Goal: Information Seeking & Learning: Learn about a topic

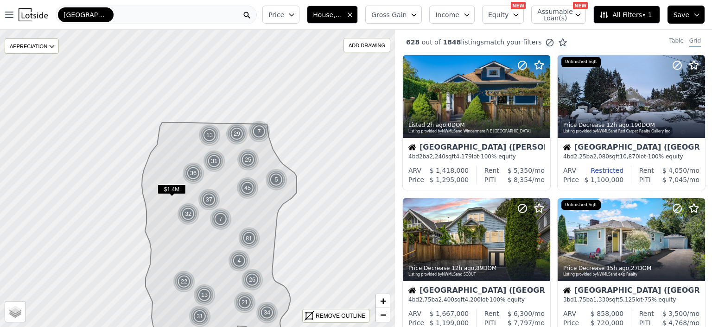
scroll to position [394, 0]
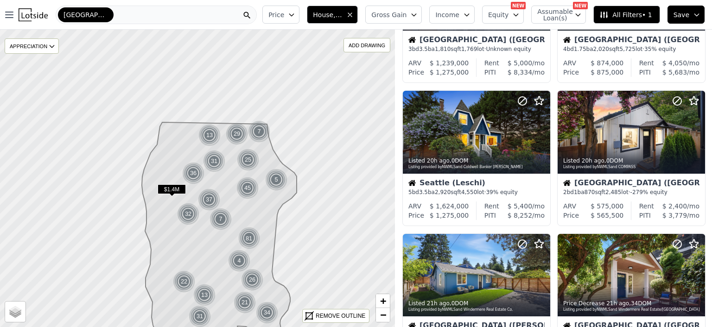
click at [295, 13] on icon "button" at bounding box center [291, 14] width 7 height 7
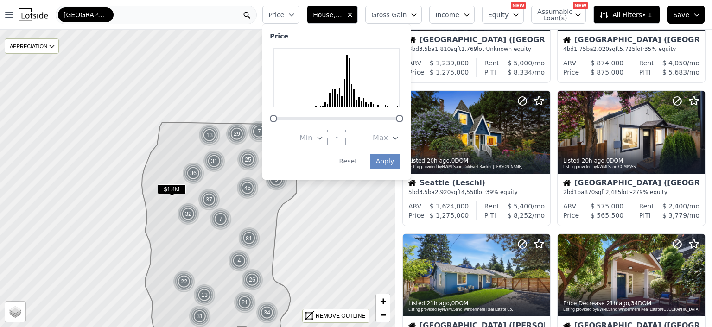
click at [399, 139] on icon "button" at bounding box center [395, 137] width 7 height 7
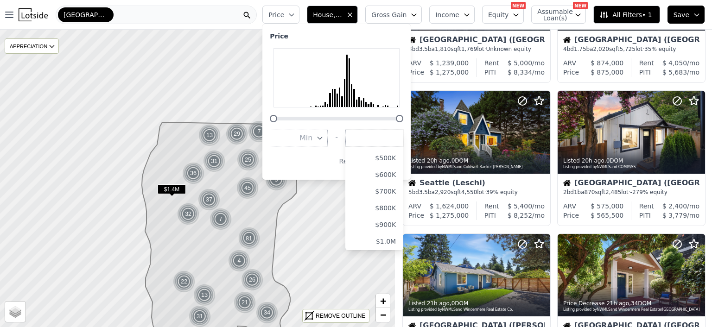
scroll to position [123, 0]
click at [397, 199] on button "$1.0M" at bounding box center [374, 198] width 58 height 17
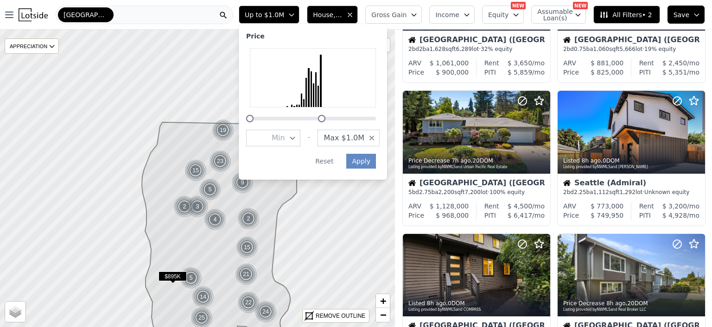
click at [346, 9] on button "House, Multifamily" at bounding box center [332, 15] width 51 height 18
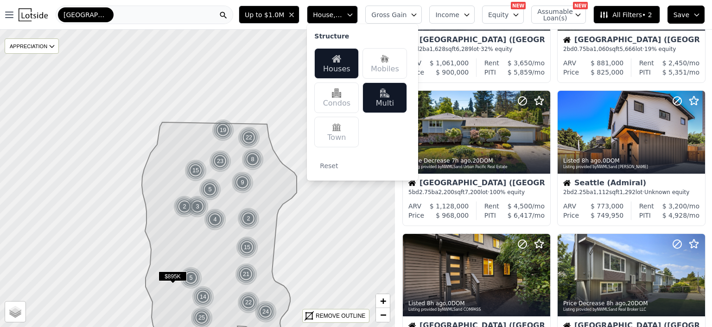
click at [195, 13] on div "[GEOGRAPHIC_DATA]" at bounding box center [144, 15] width 177 height 19
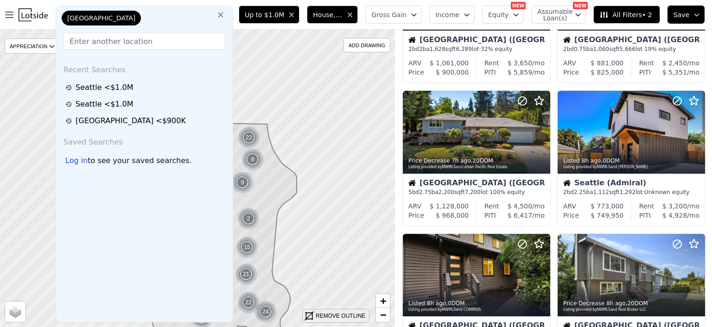
click at [339, 316] on div "REMOVE OUTLINE" at bounding box center [341, 316] width 50 height 8
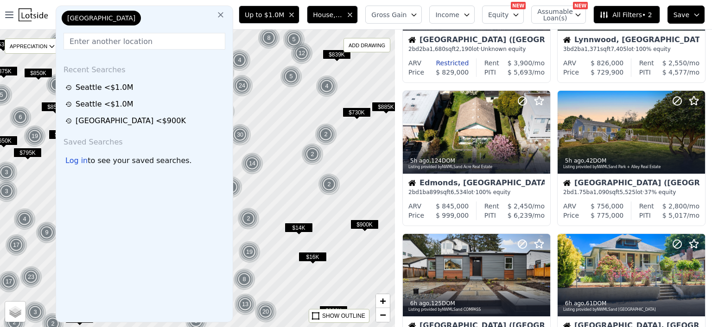
click at [225, 11] on icon at bounding box center [220, 14] width 9 height 9
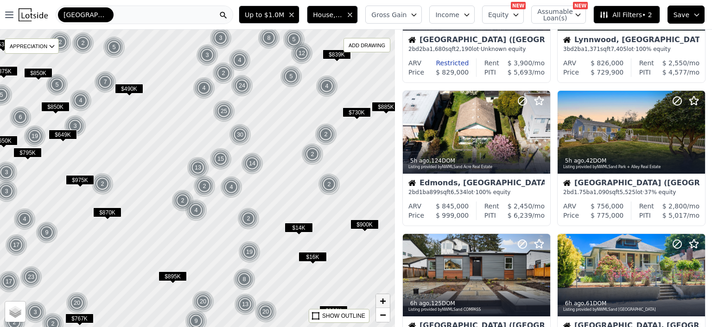
click at [384, 299] on span "+" at bounding box center [383, 301] width 6 height 12
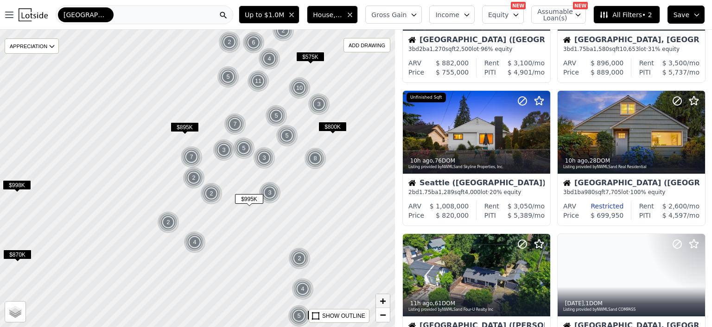
click at [384, 299] on span "+" at bounding box center [383, 301] width 6 height 12
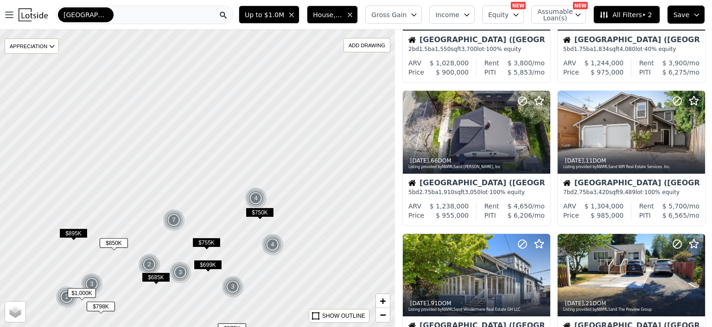
drag, startPoint x: 262, startPoint y: 111, endPoint x: 163, endPoint y: 260, distance: 179.3
click at [163, 260] on div at bounding box center [198, 178] width 474 height 357
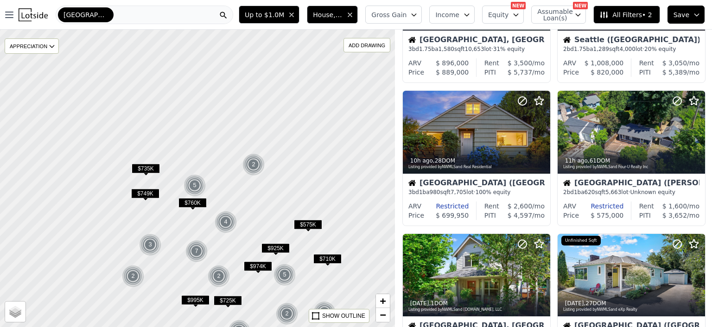
drag, startPoint x: 144, startPoint y: 152, endPoint x: 127, endPoint y: 284, distance: 133.6
click at [127, 284] on img at bounding box center [133, 276] width 23 height 22
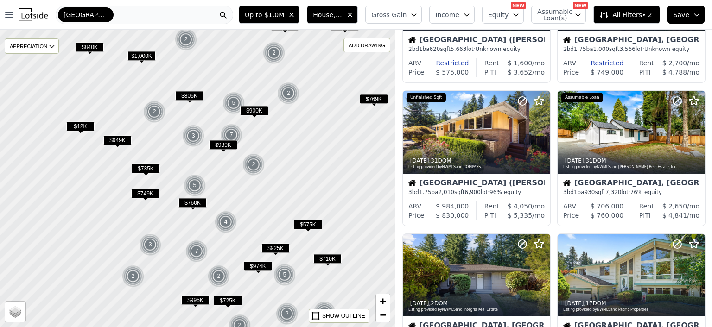
click at [114, 139] on span "$949K" at bounding box center [117, 140] width 28 height 10
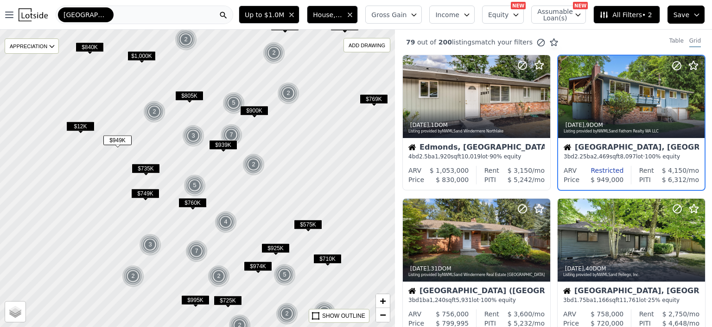
click at [190, 95] on span "$805K" at bounding box center [189, 96] width 28 height 10
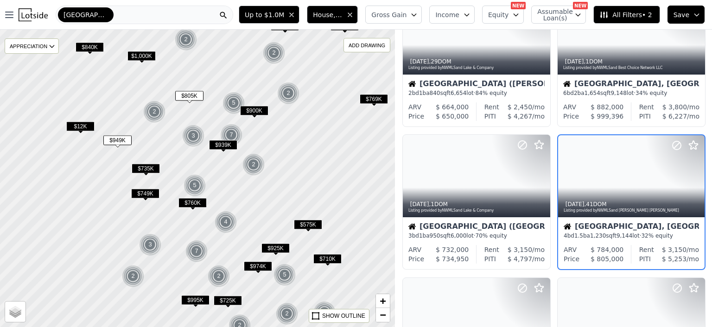
scroll to position [502, 0]
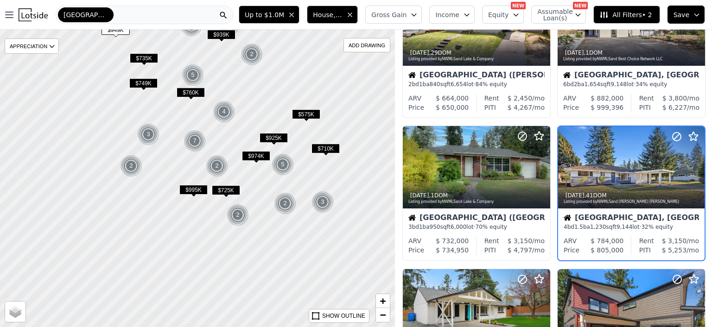
drag, startPoint x: 163, startPoint y: 227, endPoint x: 161, endPoint y: 116, distance: 110.3
click at [161, 116] on div at bounding box center [198, 178] width 474 height 357
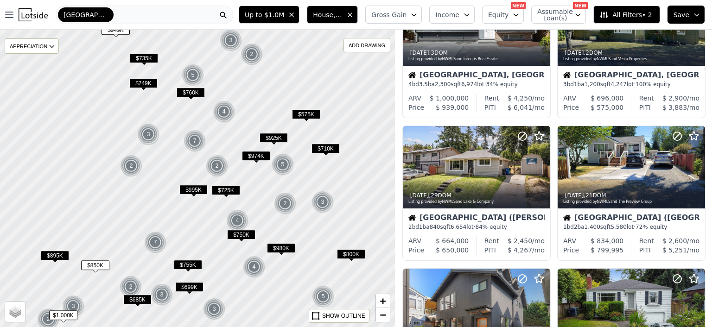
scroll to position [645, 0]
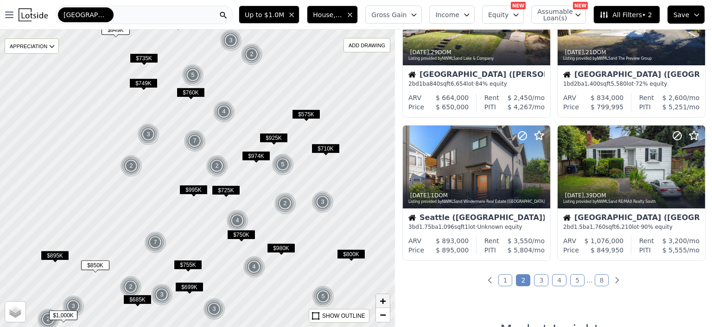
click at [382, 301] on span "+" at bounding box center [383, 301] width 6 height 12
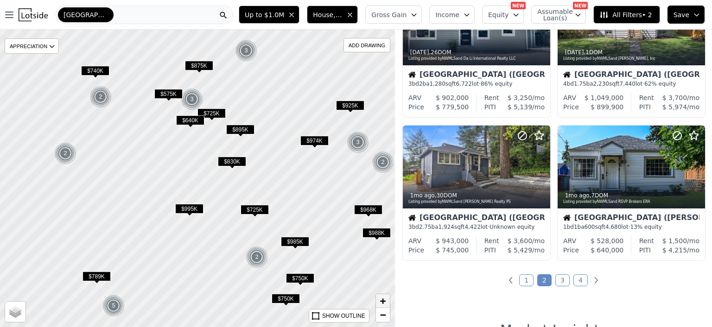
click at [382, 301] on span "+" at bounding box center [383, 301] width 6 height 12
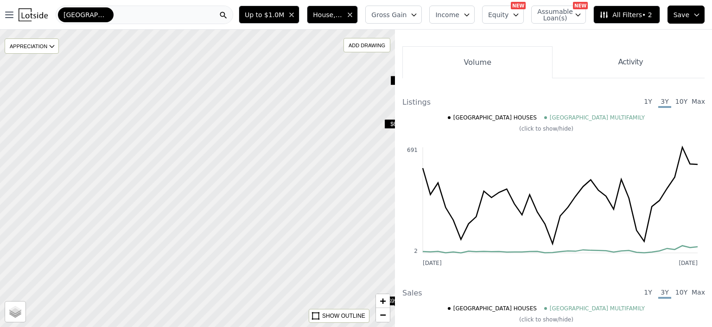
drag, startPoint x: 133, startPoint y: 141, endPoint x: 389, endPoint y: 194, distance: 261.2
click at [389, 194] on div at bounding box center [198, 178] width 474 height 357
drag, startPoint x: 200, startPoint y: 64, endPoint x: 167, endPoint y: 226, distance: 165.5
click at [167, 226] on div at bounding box center [198, 180] width 474 height 357
drag, startPoint x: 228, startPoint y: 107, endPoint x: 310, endPoint y: 215, distance: 134.9
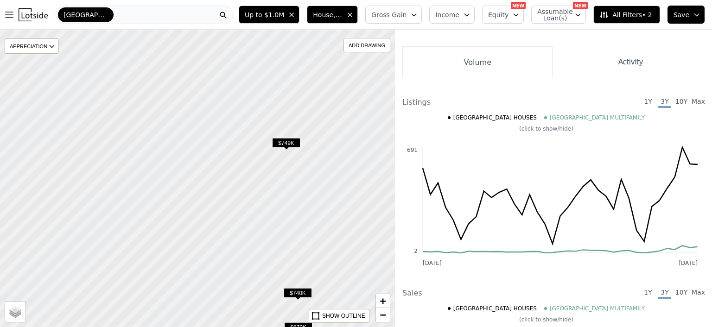
click at [310, 215] on div at bounding box center [198, 178] width 474 height 357
drag, startPoint x: 295, startPoint y: 207, endPoint x: 278, endPoint y: 34, distance: 173.7
click at [278, 34] on div at bounding box center [193, 172] width 474 height 357
drag, startPoint x: 298, startPoint y: 191, endPoint x: 275, endPoint y: 28, distance: 165.2
click at [275, 28] on div "Open main menu Seattle Up to $1.0M House, Multifamily Gross Gain Income Equity …" at bounding box center [356, 163] width 712 height 327
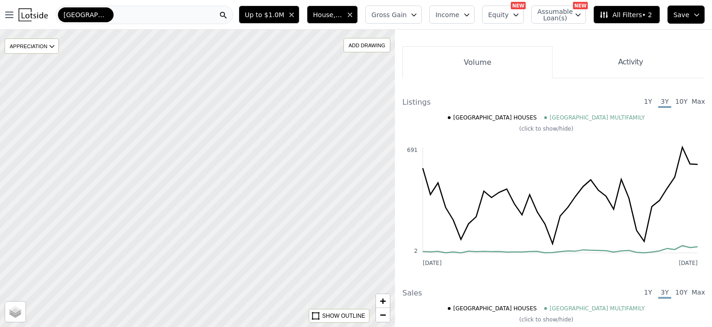
drag, startPoint x: 279, startPoint y: 209, endPoint x: 275, endPoint y: 99, distance: 110.4
click at [275, 99] on div at bounding box center [198, 178] width 474 height 357
drag, startPoint x: 261, startPoint y: 190, endPoint x: 239, endPoint y: -7, distance: 199.1
click at [239, 0] on html "Open main menu Seattle Up to $1.0M House, Multifamily Gross Gain Income Equity …" at bounding box center [356, 163] width 712 height 327
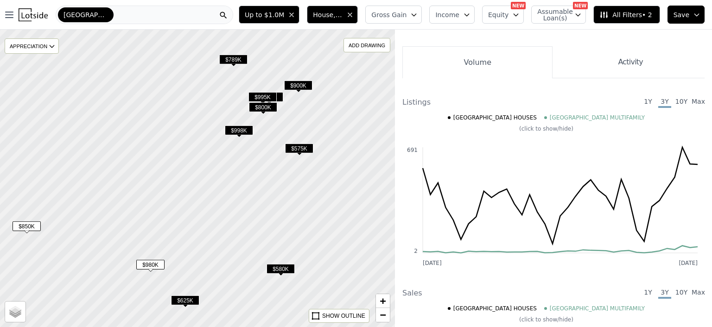
click at [146, 263] on span "$980K" at bounding box center [150, 265] width 28 height 10
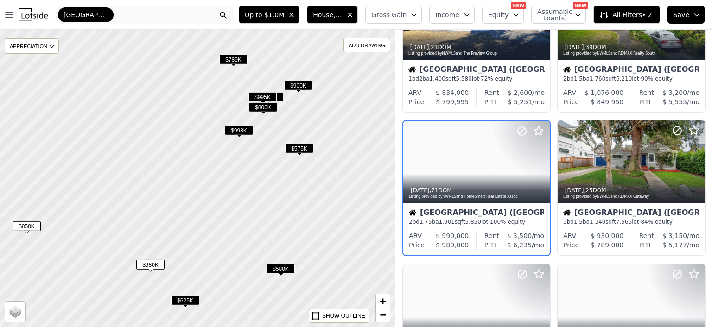
scroll to position [72, 0]
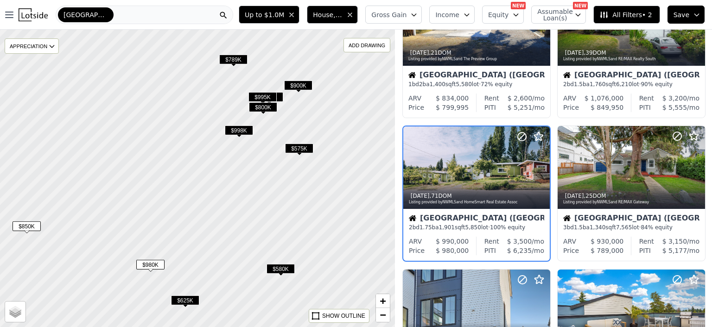
click at [230, 235] on div at bounding box center [198, 178] width 474 height 357
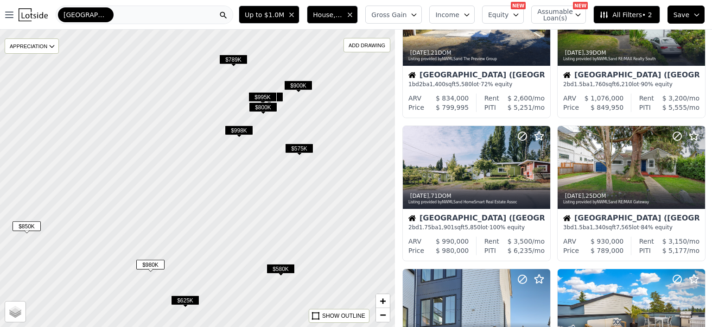
click at [25, 227] on span "$850K" at bounding box center [27, 226] width 28 height 10
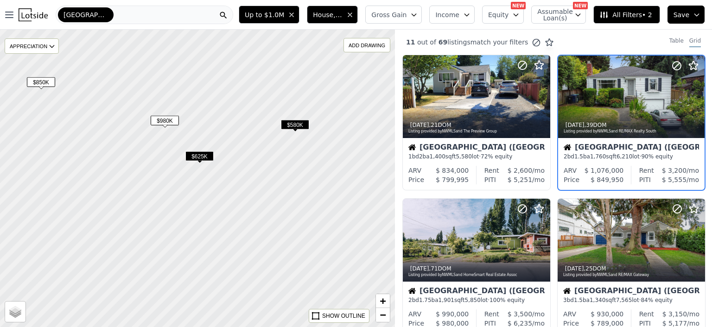
drag, startPoint x: 274, startPoint y: 216, endPoint x: 289, endPoint y: 72, distance: 144.8
click at [289, 72] on div at bounding box center [198, 178] width 474 height 357
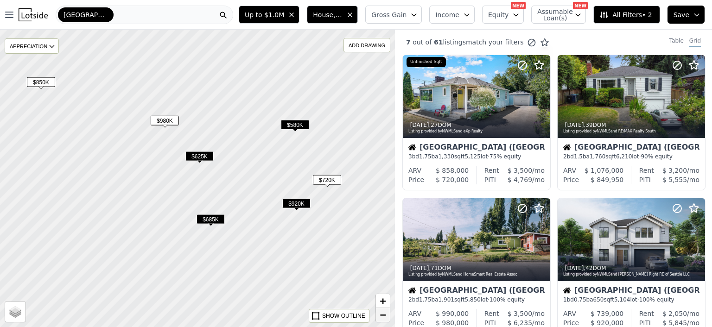
click at [386, 317] on span "−" at bounding box center [383, 315] width 6 height 12
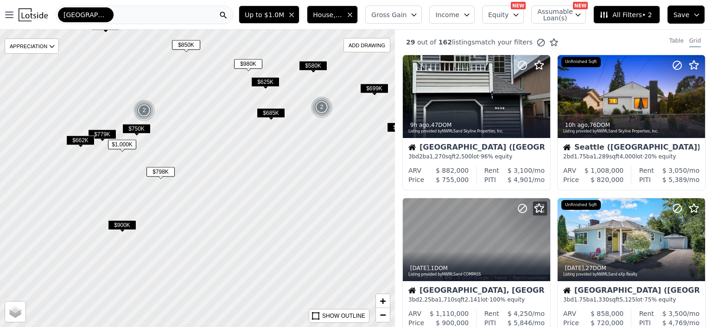
drag, startPoint x: 232, startPoint y: 236, endPoint x: 299, endPoint y: 154, distance: 105.7
click at [299, 154] on div at bounding box center [198, 178] width 474 height 357
click at [120, 222] on span "$900K" at bounding box center [122, 225] width 28 height 10
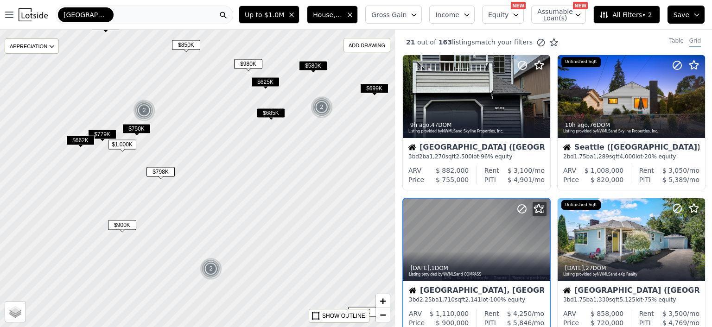
scroll to position [72, 0]
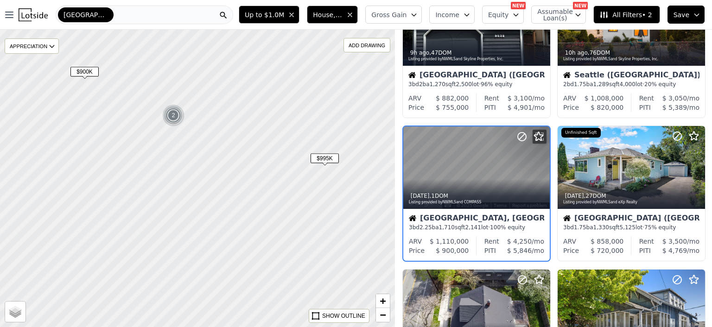
drag, startPoint x: 229, startPoint y: 213, endPoint x: 191, endPoint y: 60, distance: 157.9
click at [191, 60] on div at bounding box center [198, 178] width 474 height 357
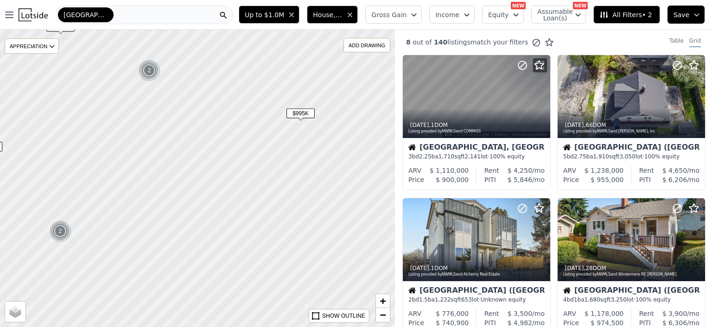
drag, startPoint x: 219, startPoint y: 191, endPoint x: 194, endPoint y: 141, distance: 56.2
click at [194, 141] on div at bounding box center [198, 177] width 474 height 357
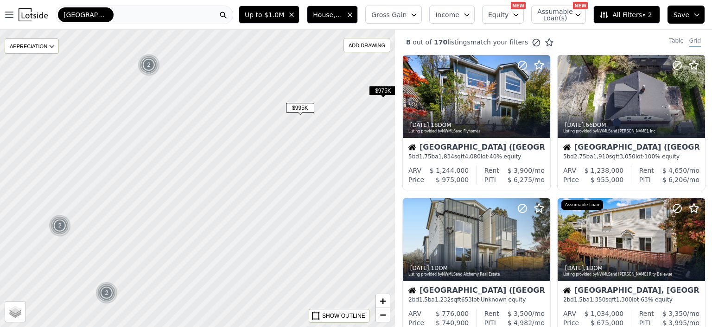
click at [299, 108] on span "$995K" at bounding box center [300, 108] width 28 height 10
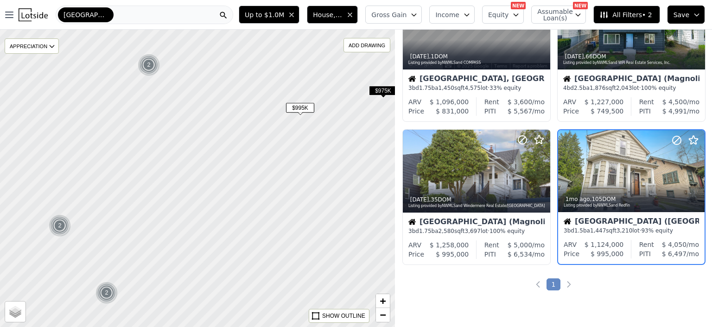
scroll to position [359, 0]
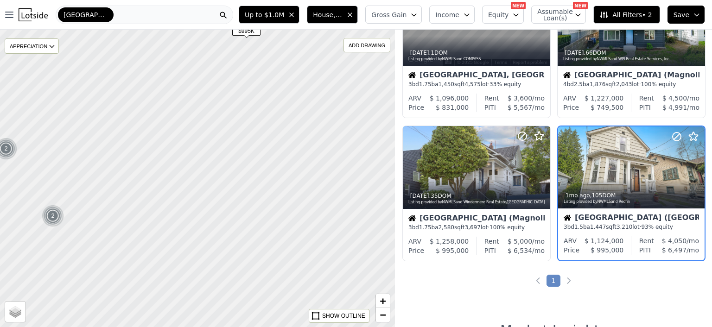
drag, startPoint x: 242, startPoint y: 165, endPoint x: 187, endPoint y: 85, distance: 97.7
click at [187, 85] on div at bounding box center [198, 178] width 474 height 357
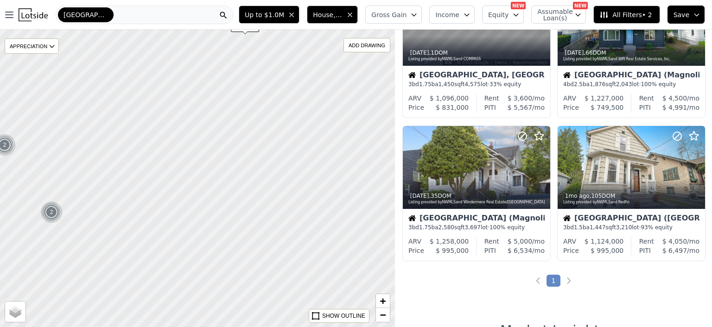
scroll to position [72, 0]
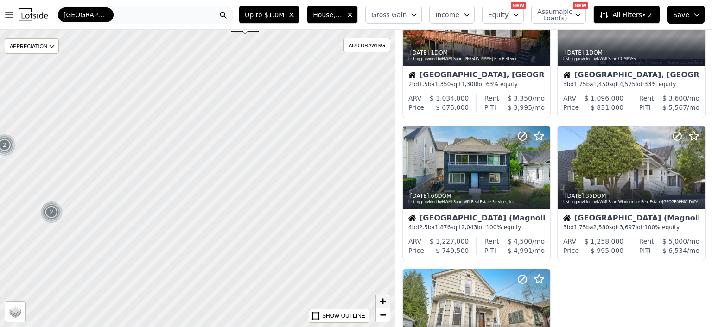
click at [382, 298] on span "+" at bounding box center [383, 301] width 6 height 12
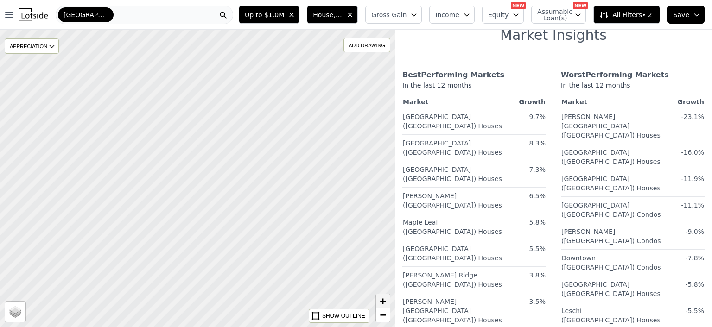
click at [382, 298] on span "+" at bounding box center [383, 301] width 6 height 12
drag, startPoint x: 93, startPoint y: 202, endPoint x: 323, endPoint y: 170, distance: 232.1
click at [323, 170] on div at bounding box center [198, 178] width 474 height 357
click at [383, 301] on span "+" at bounding box center [383, 301] width 6 height 12
click at [385, 317] on span "−" at bounding box center [383, 315] width 6 height 12
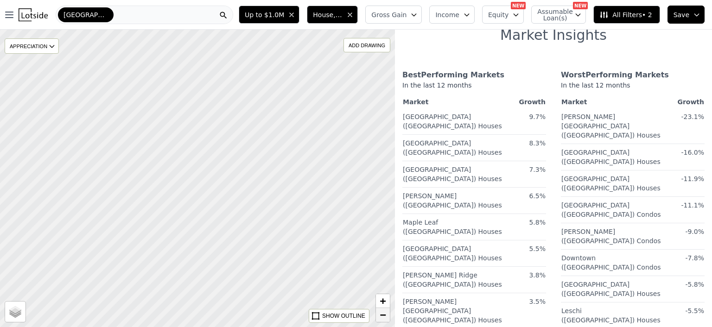
click at [385, 317] on span "−" at bounding box center [383, 315] width 6 height 12
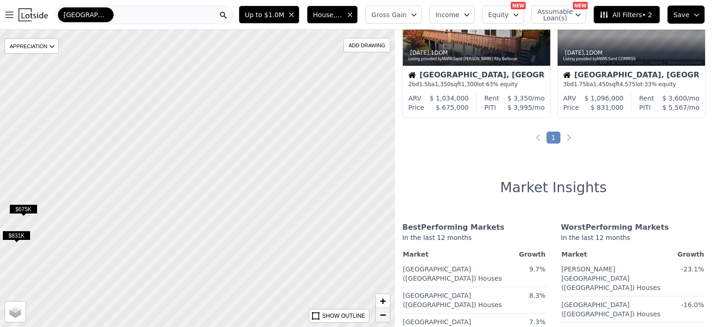
click at [385, 317] on span "−" at bounding box center [383, 315] width 6 height 12
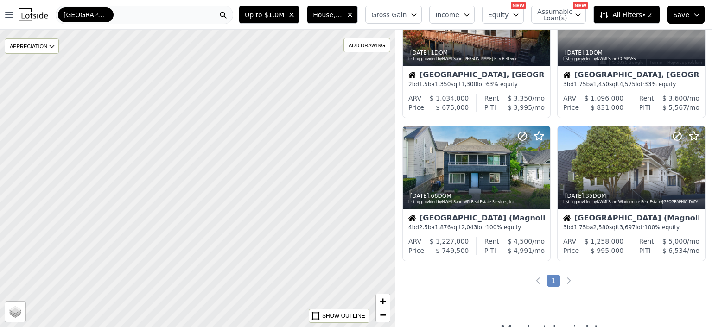
drag, startPoint x: 304, startPoint y: 124, endPoint x: 159, endPoint y: 205, distance: 166.4
click at [159, 205] on div at bounding box center [196, 177] width 474 height 357
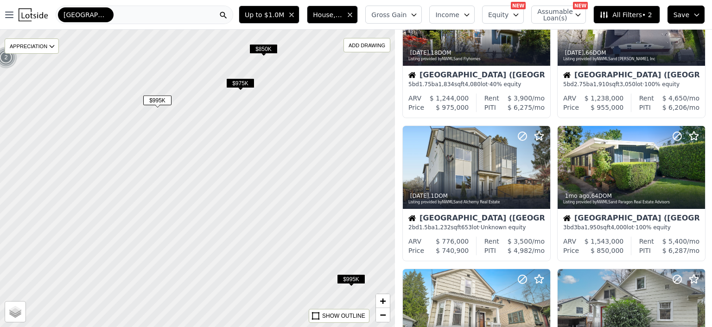
click at [237, 83] on span "$975K" at bounding box center [240, 83] width 28 height 10
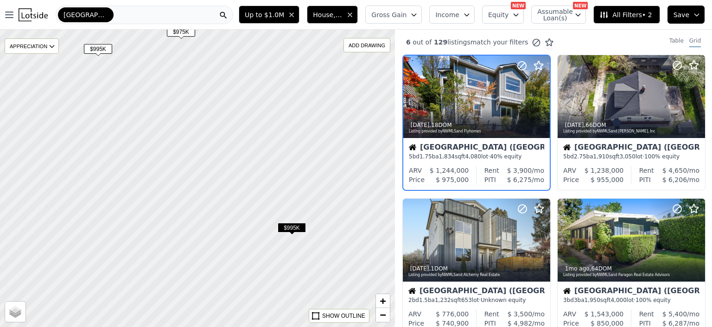
drag, startPoint x: 196, startPoint y: 164, endPoint x: 137, endPoint y: 113, distance: 78.5
click at [137, 113] on div at bounding box center [198, 178] width 474 height 357
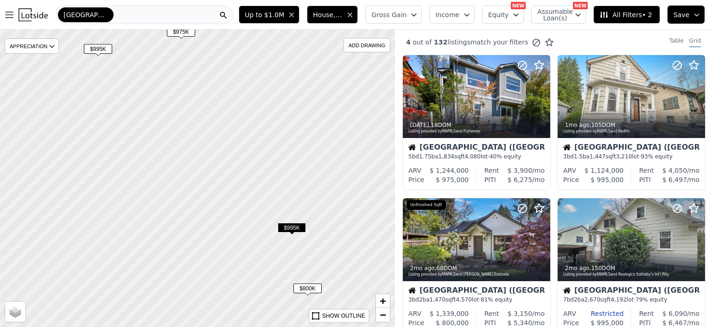
click at [293, 227] on span "$995K" at bounding box center [292, 228] width 28 height 10
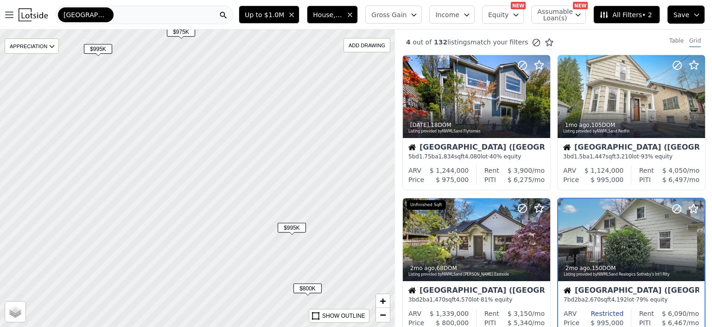
scroll to position [72, 0]
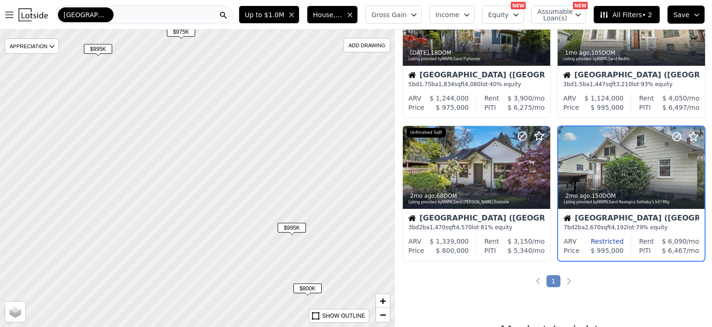
click at [304, 289] on span "$800K" at bounding box center [307, 289] width 28 height 10
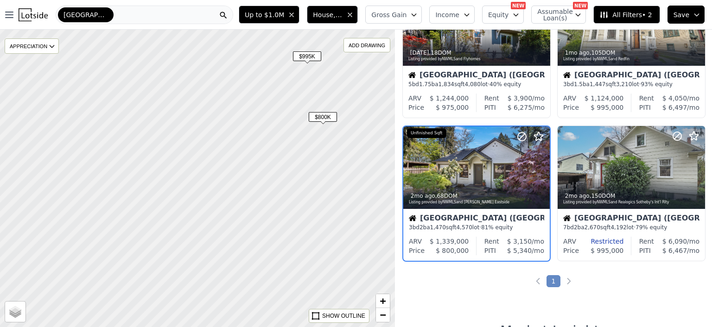
drag, startPoint x: 292, startPoint y: 260, endPoint x: 305, endPoint y: 88, distance: 173.3
click at [305, 88] on div at bounding box center [196, 178] width 474 height 357
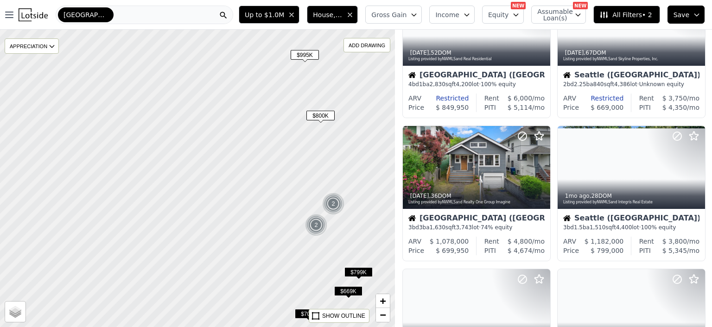
scroll to position [359, 0]
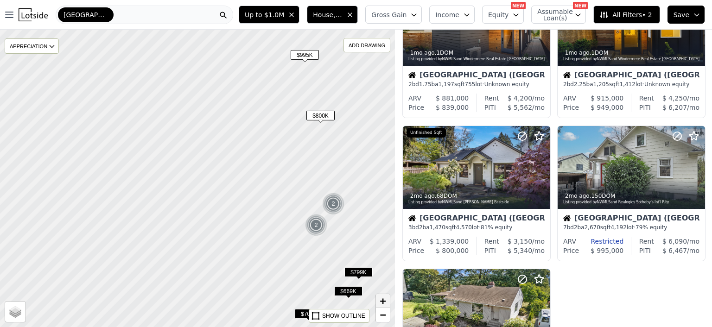
click at [385, 298] on span "+" at bounding box center [383, 301] width 6 height 12
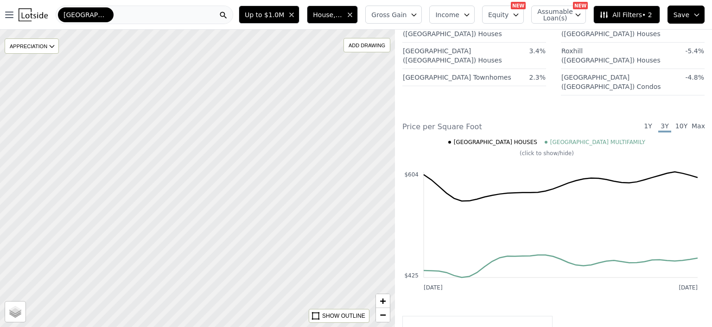
drag, startPoint x: 326, startPoint y: 244, endPoint x: 28, endPoint y: 120, distance: 322.6
click at [28, 120] on div at bounding box center [198, 178] width 474 height 357
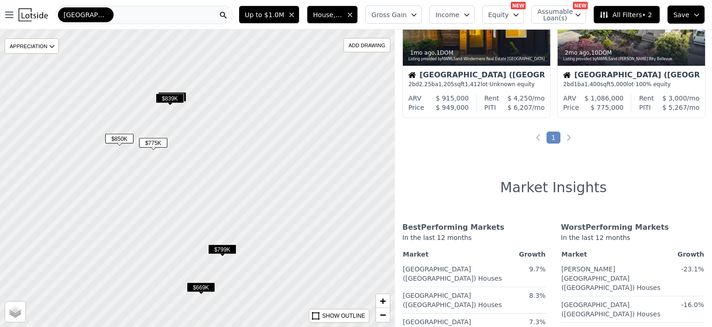
click at [117, 139] on span "$850K" at bounding box center [119, 139] width 28 height 10
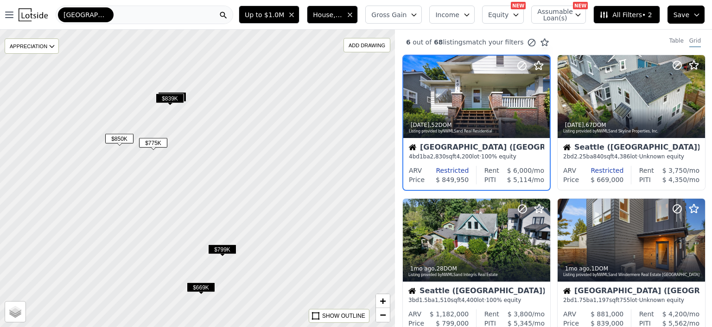
click at [152, 145] on span "$775K" at bounding box center [153, 143] width 28 height 10
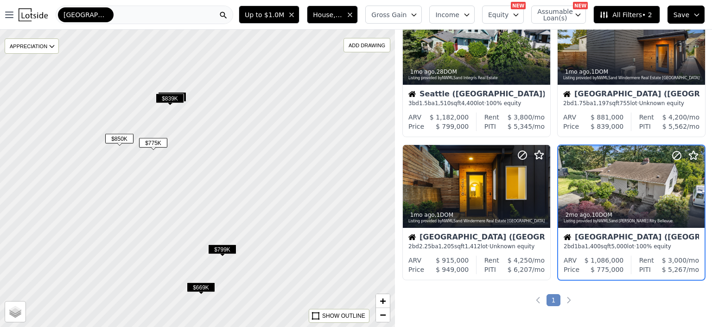
scroll to position [215, 0]
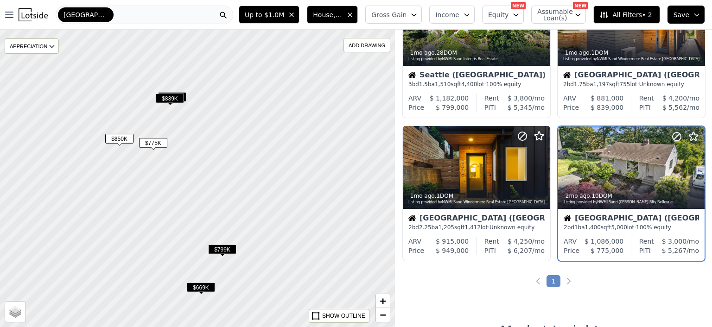
click at [169, 98] on span "$839K" at bounding box center [170, 99] width 28 height 10
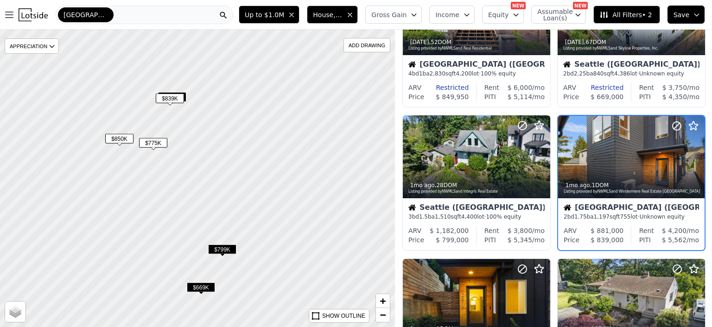
scroll to position [72, 0]
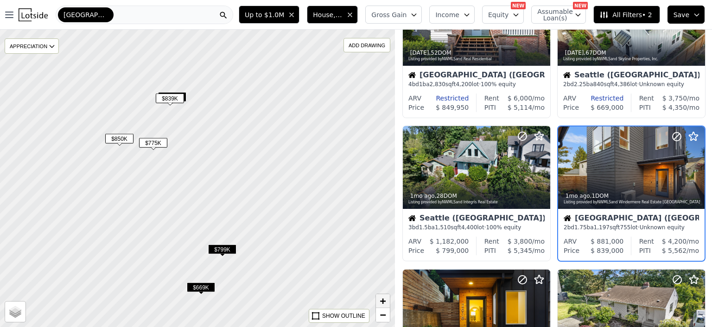
click at [383, 304] on span "+" at bounding box center [383, 301] width 6 height 12
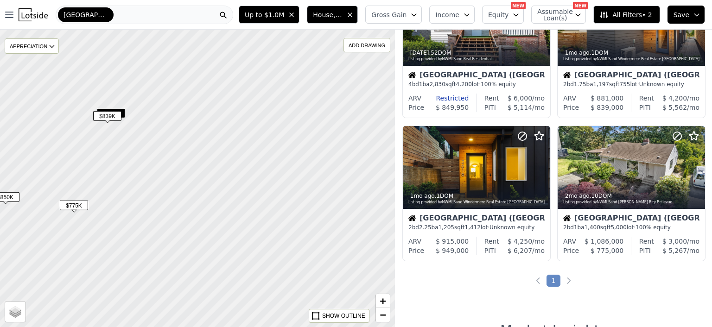
drag, startPoint x: 275, startPoint y: 127, endPoint x: 239, endPoint y: 217, distance: 97.2
click at [239, 217] on div at bounding box center [198, 178] width 474 height 357
click at [381, 303] on span "+" at bounding box center [383, 301] width 6 height 12
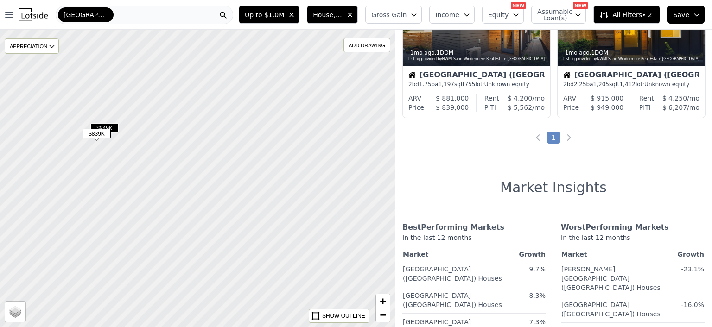
drag, startPoint x: 239, startPoint y: 172, endPoint x: 320, endPoint y: 249, distance: 111.5
click at [320, 249] on div at bounding box center [200, 184] width 474 height 357
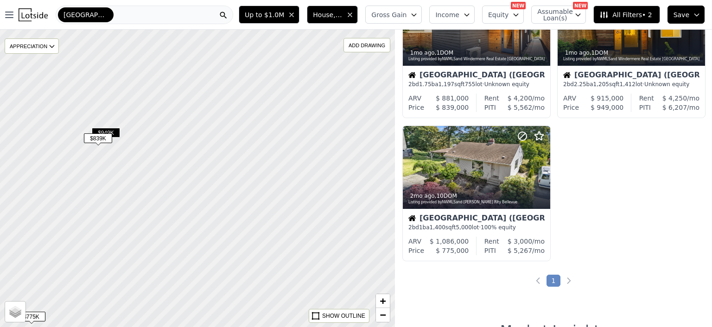
click at [114, 130] on span "$949K" at bounding box center [106, 133] width 28 height 10
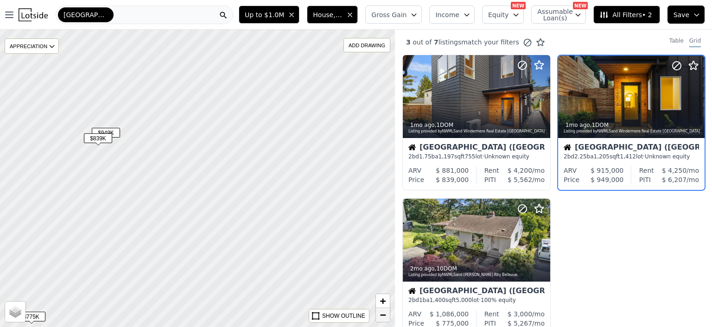
click at [383, 314] on span "−" at bounding box center [383, 315] width 6 height 12
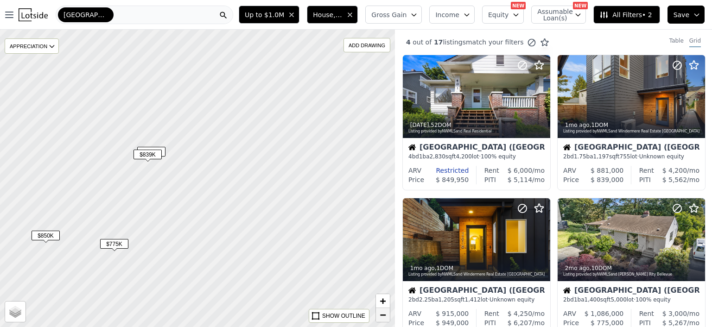
click at [383, 314] on span "−" at bounding box center [383, 315] width 6 height 12
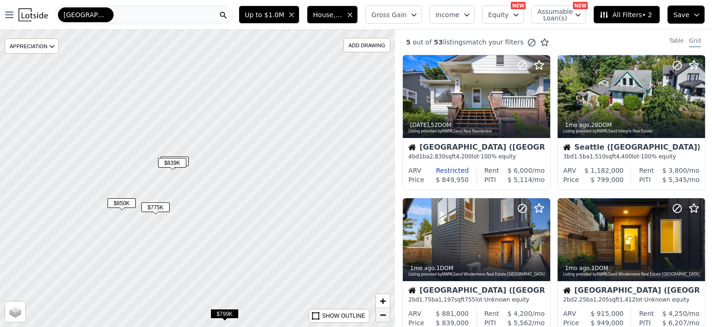
click at [383, 314] on span "−" at bounding box center [383, 315] width 6 height 12
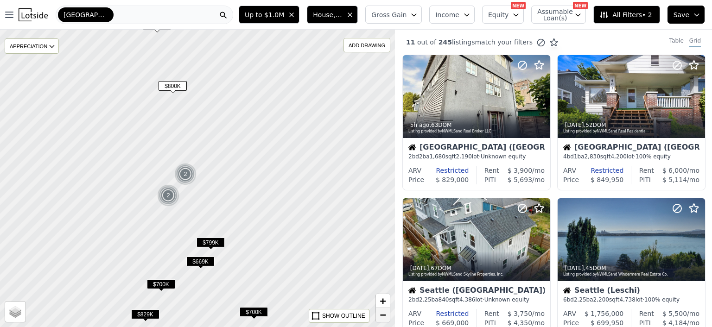
click at [383, 314] on span "−" at bounding box center [383, 315] width 6 height 12
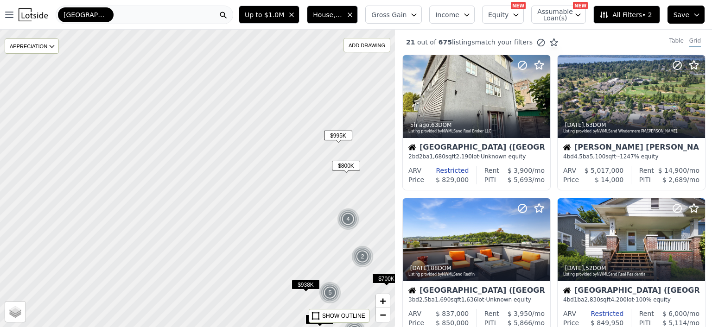
drag, startPoint x: 21, startPoint y: 139, endPoint x: 191, endPoint y: 177, distance: 174.3
click at [191, 177] on div at bounding box center [199, 178] width 474 height 357
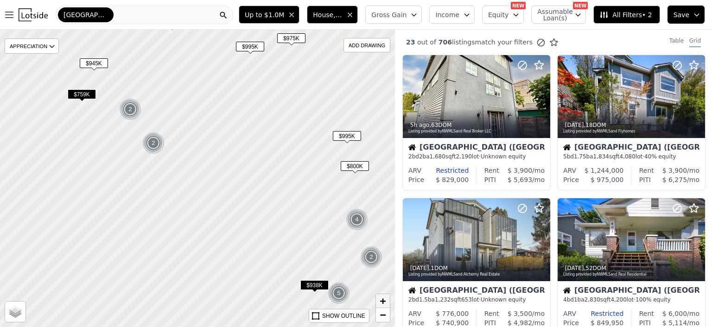
click at [383, 297] on span "+" at bounding box center [383, 301] width 6 height 12
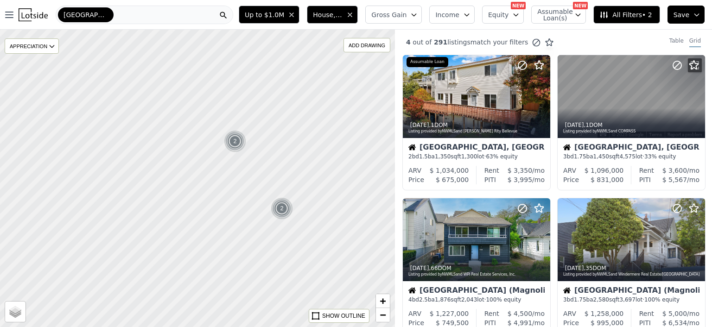
drag, startPoint x: 62, startPoint y: 98, endPoint x: 234, endPoint y: 199, distance: 199.6
click at [234, 199] on div at bounding box center [198, 178] width 474 height 357
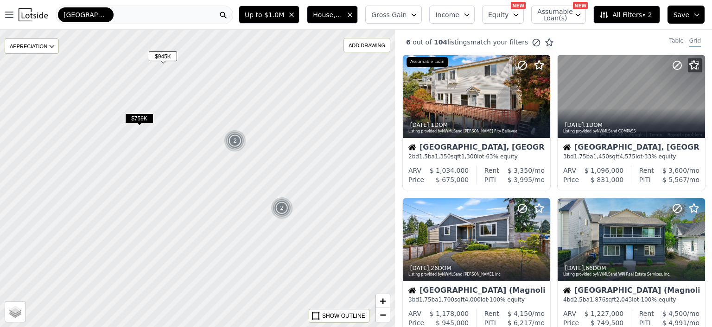
click at [162, 56] on span "$945K" at bounding box center [163, 56] width 28 height 10
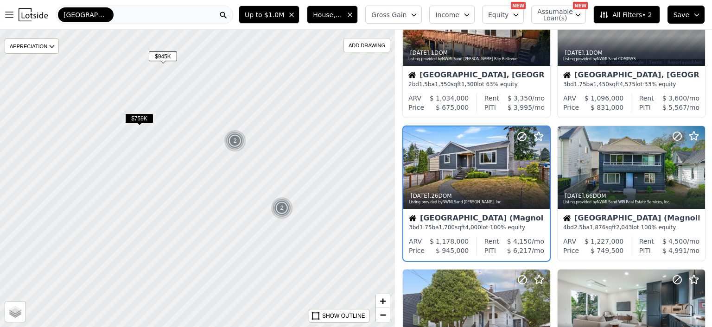
click at [141, 117] on span "$759K" at bounding box center [139, 119] width 28 height 10
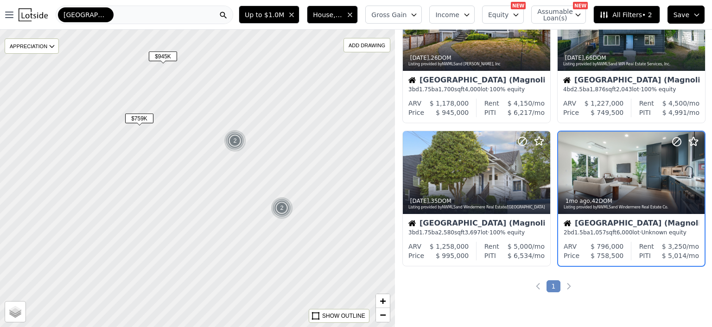
scroll to position [215, 0]
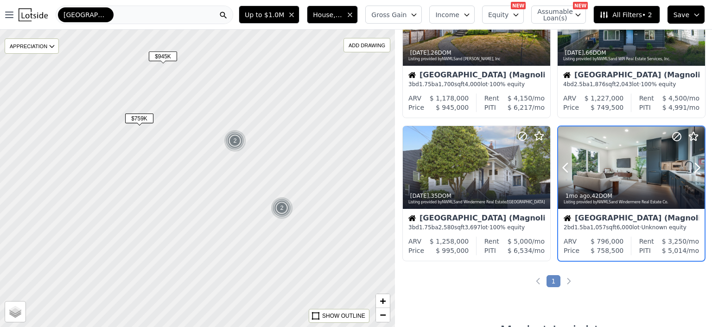
click at [615, 176] on div at bounding box center [631, 168] width 146 height 82
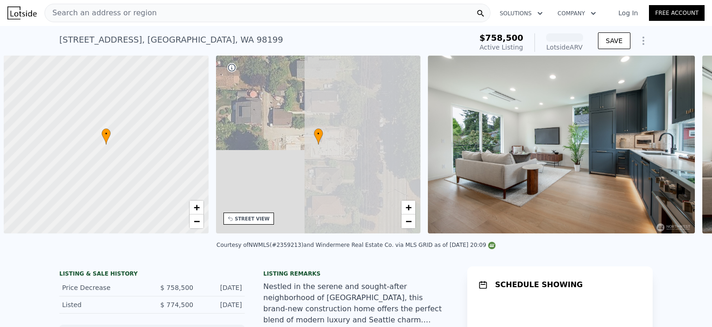
scroll to position [0, 4]
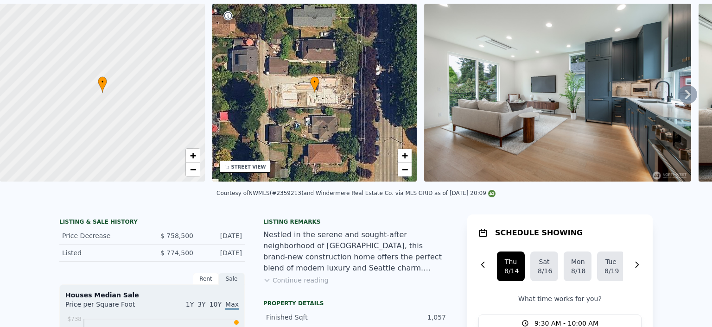
scroll to position [3, 0]
